Goal: Find specific page/section: Find specific page/section

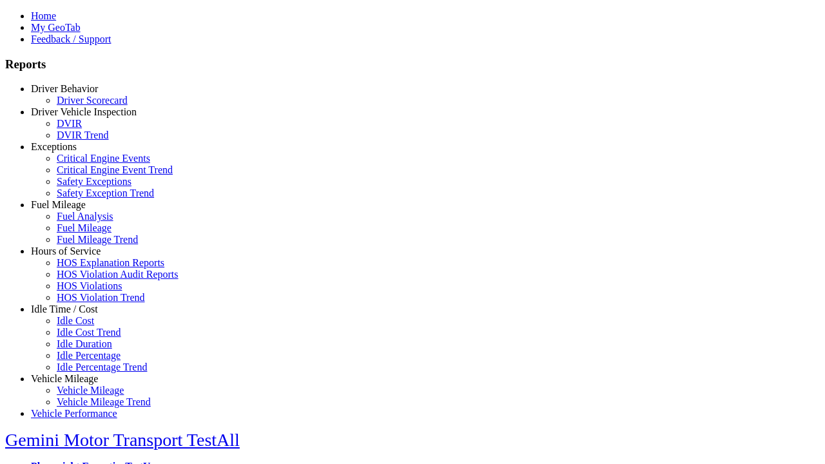
click at [74, 152] on link "Exceptions" at bounding box center [54, 146] width 46 height 11
click at [84, 175] on link "Critical Engine Event Trend" at bounding box center [115, 169] width 116 height 11
select select "**"
type input "*********"
